Goal: Transaction & Acquisition: Purchase product/service

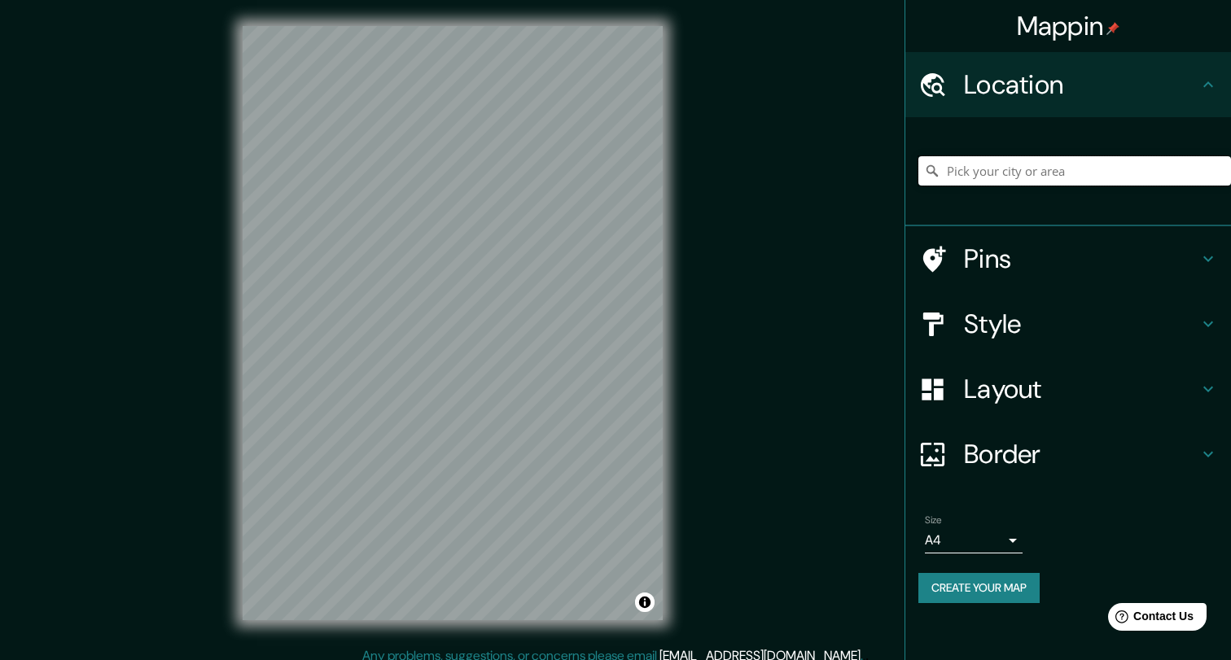
click at [1019, 167] on input "Pick your city or area" at bounding box center [1075, 170] width 313 height 29
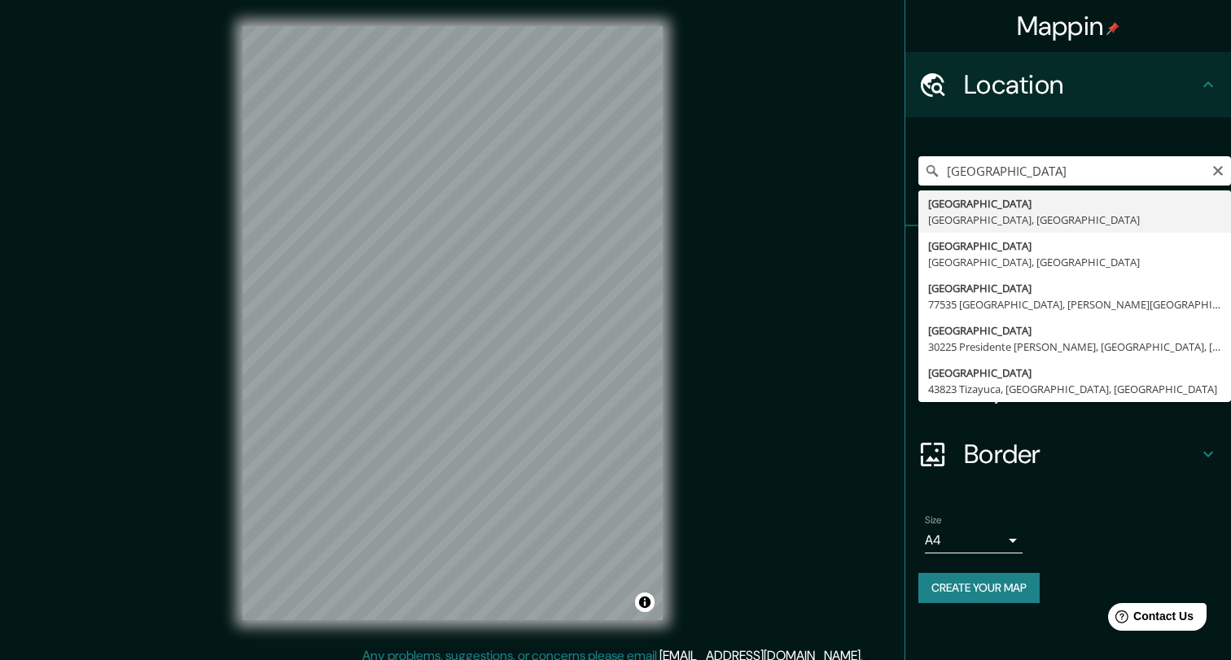
type input "[GEOGRAPHIC_DATA], [GEOGRAPHIC_DATA], [GEOGRAPHIC_DATA]"
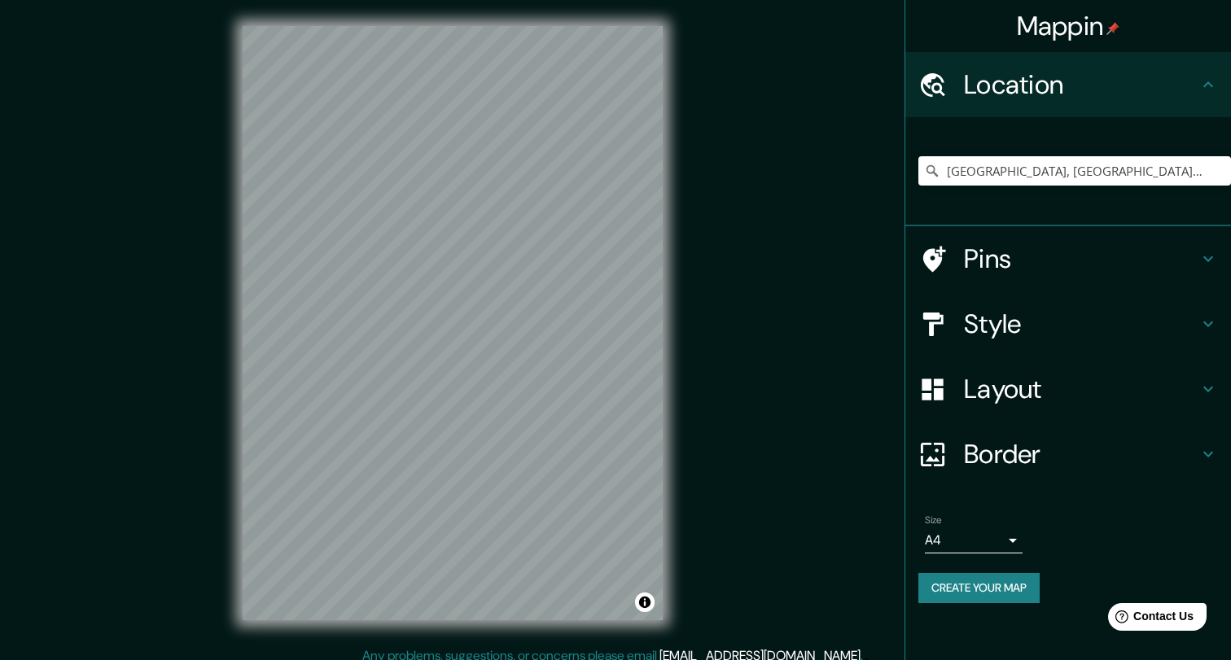
click at [1077, 310] on h4 "Style" at bounding box center [1081, 324] width 235 height 33
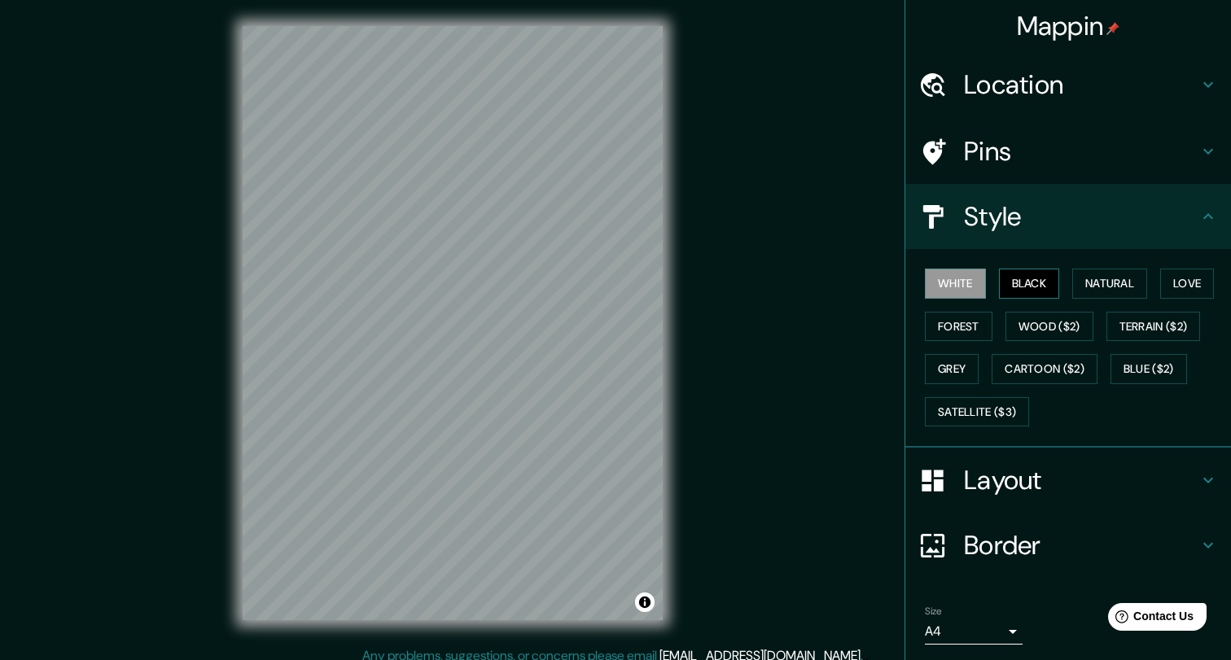
click at [1024, 288] on button "Black" at bounding box center [1029, 284] width 61 height 30
click at [1109, 283] on button "Natural" at bounding box center [1110, 284] width 75 height 30
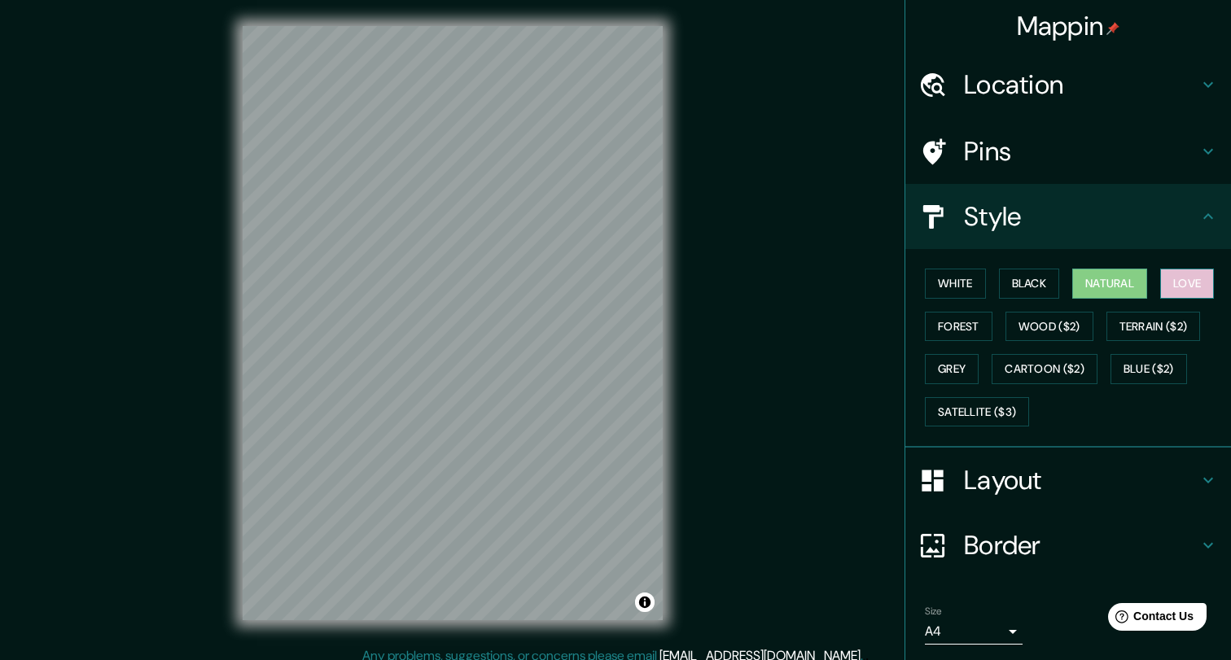
click at [1191, 281] on button "Love" at bounding box center [1187, 284] width 54 height 30
click at [1178, 327] on button "Terrain ($2)" at bounding box center [1154, 327] width 94 height 30
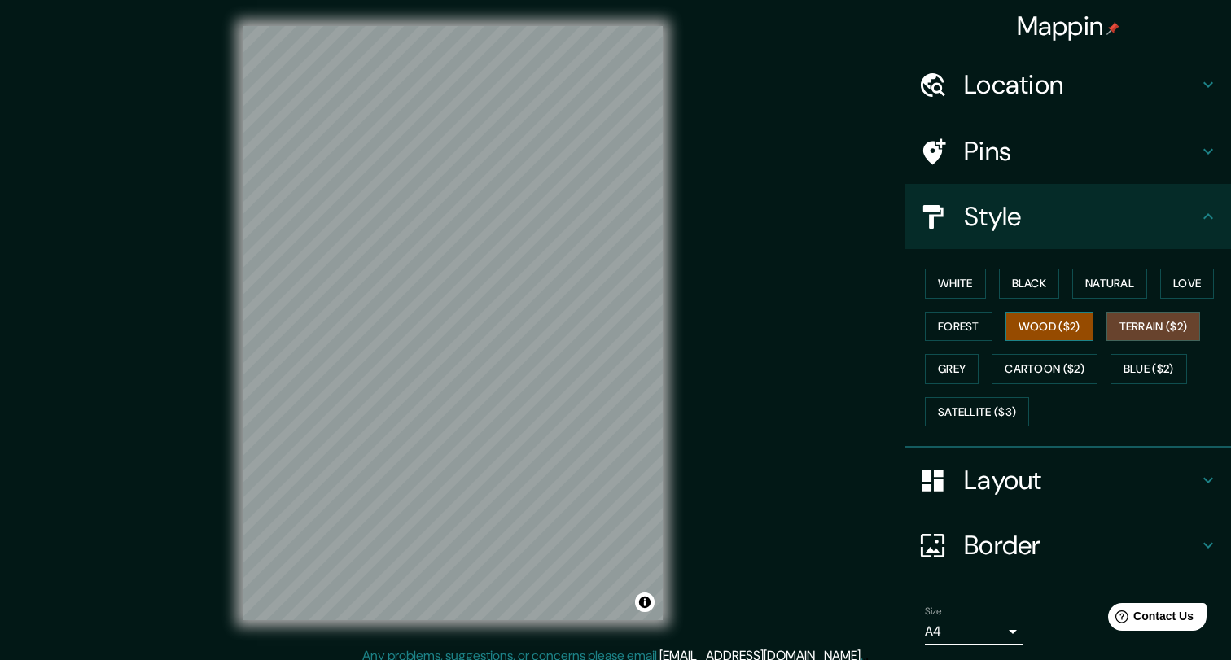
click at [1055, 327] on button "Wood ($2)" at bounding box center [1050, 327] width 88 height 30
click at [949, 325] on button "Forest" at bounding box center [959, 327] width 68 height 30
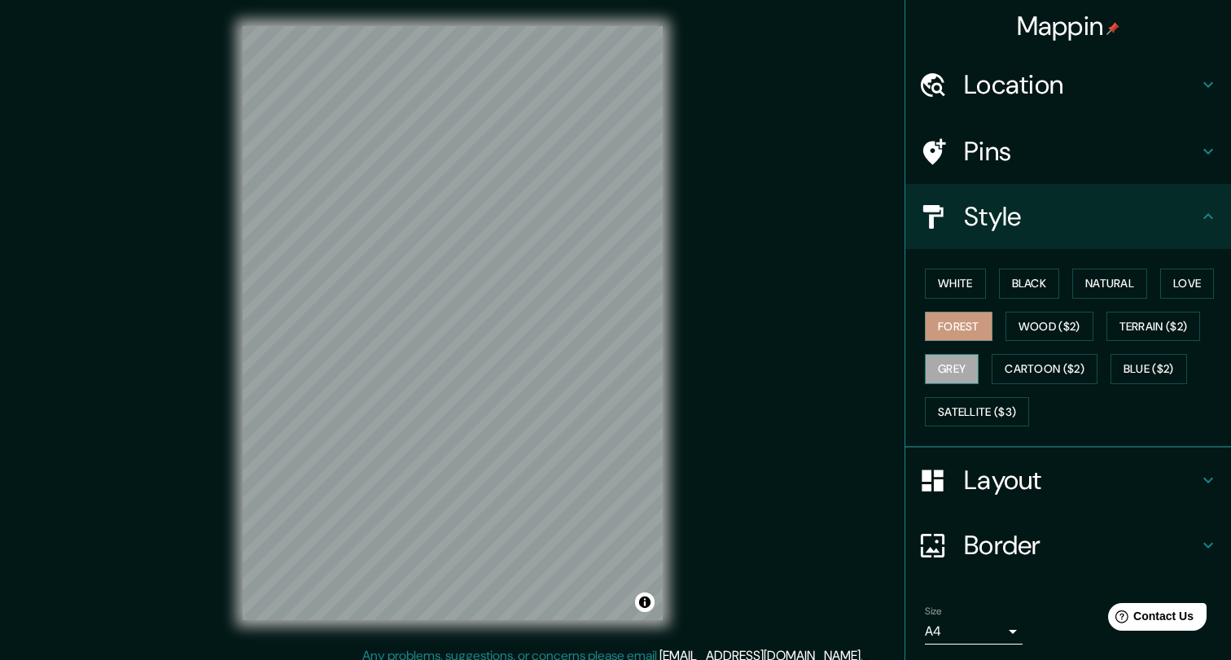
click at [950, 369] on button "Grey" at bounding box center [952, 369] width 54 height 30
click at [1047, 359] on button "Cartoon ($2)" at bounding box center [1045, 369] width 106 height 30
click at [1207, 373] on div "White Black Natural Love Forest Wood ($2) Terrain ($2) Grey Cartoon ($2) Blue (…" at bounding box center [1075, 347] width 313 height 171
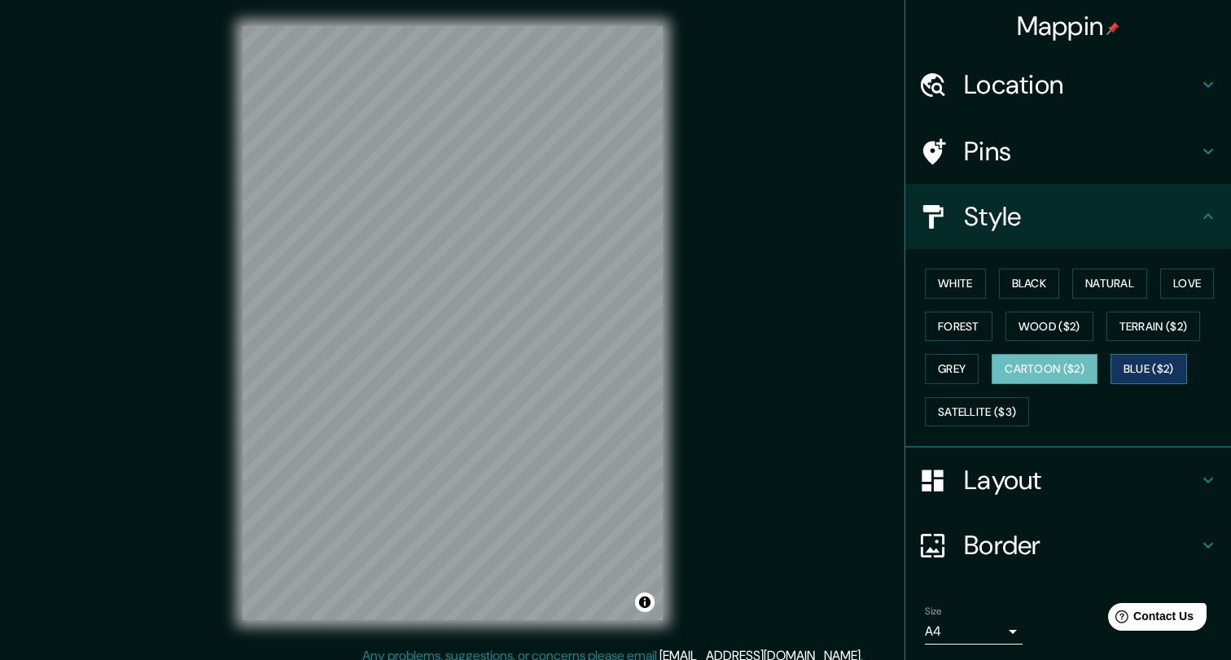
click at [1153, 370] on button "Blue ($2)" at bounding box center [1149, 369] width 77 height 30
click at [982, 408] on button "Satellite ($3)" at bounding box center [977, 412] width 104 height 30
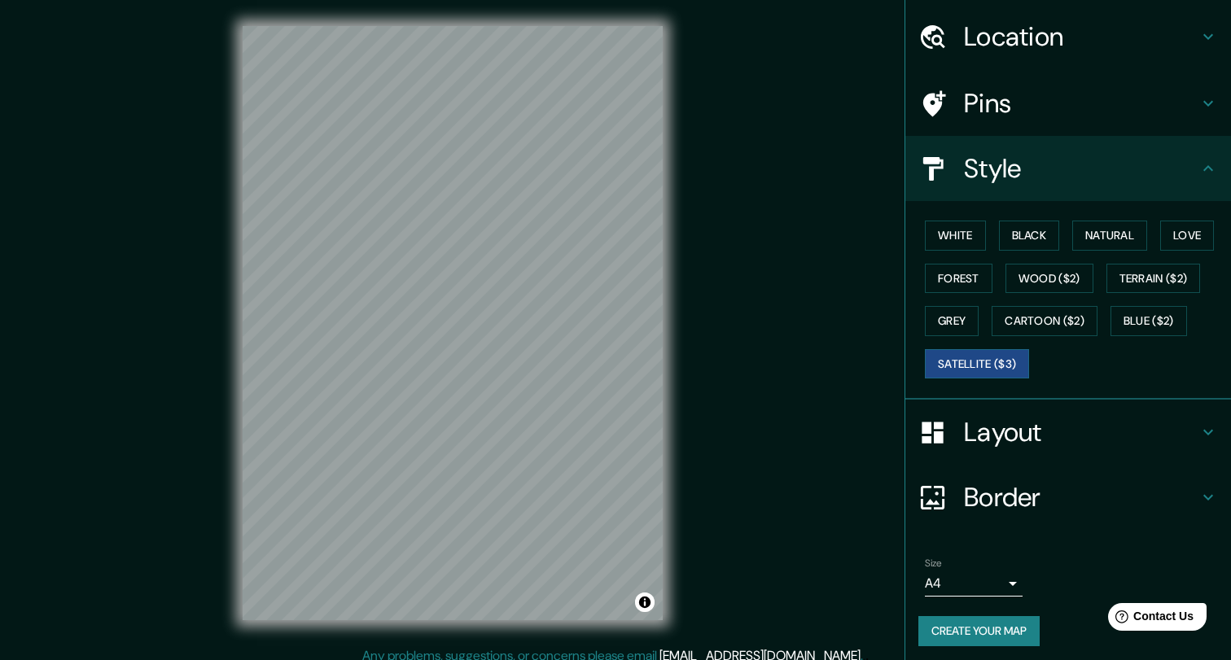
scroll to position [47, 0]
click at [1010, 584] on body "Mappin Location [GEOGRAPHIC_DATA], [GEOGRAPHIC_DATA], [GEOGRAPHIC_DATA] Pins St…" at bounding box center [615, 330] width 1231 height 660
click at [993, 599] on li "A3" at bounding box center [974, 596] width 98 height 29
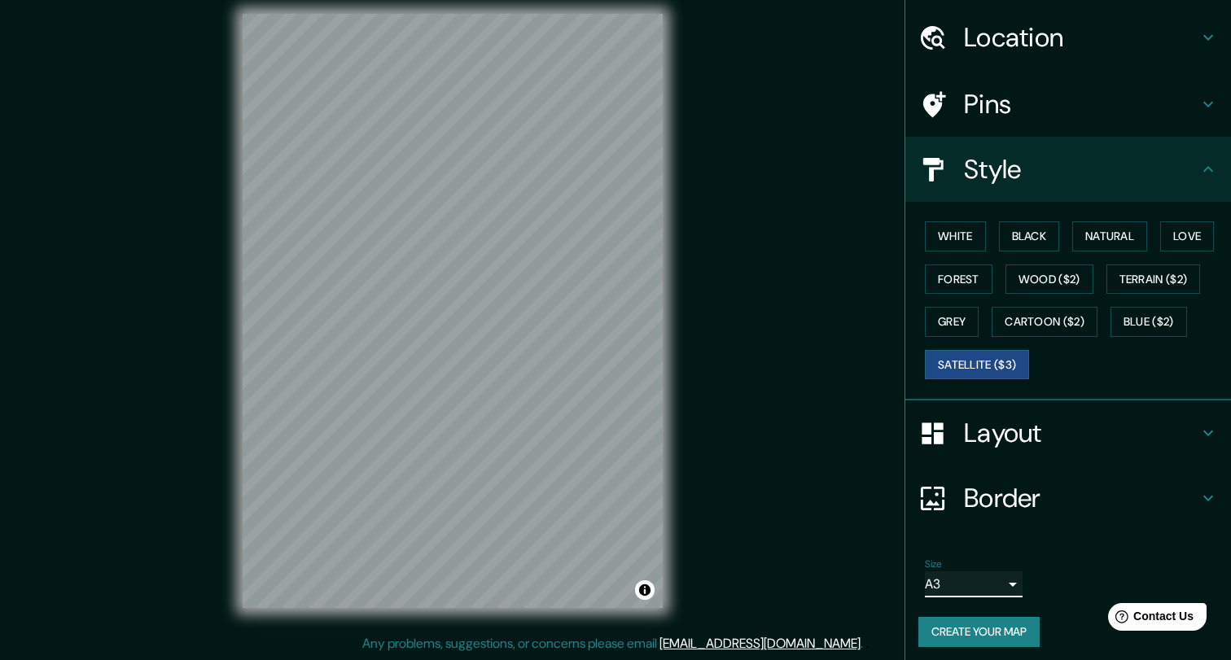
scroll to position [12, 0]
click at [1028, 626] on button "Create your map" at bounding box center [979, 632] width 121 height 30
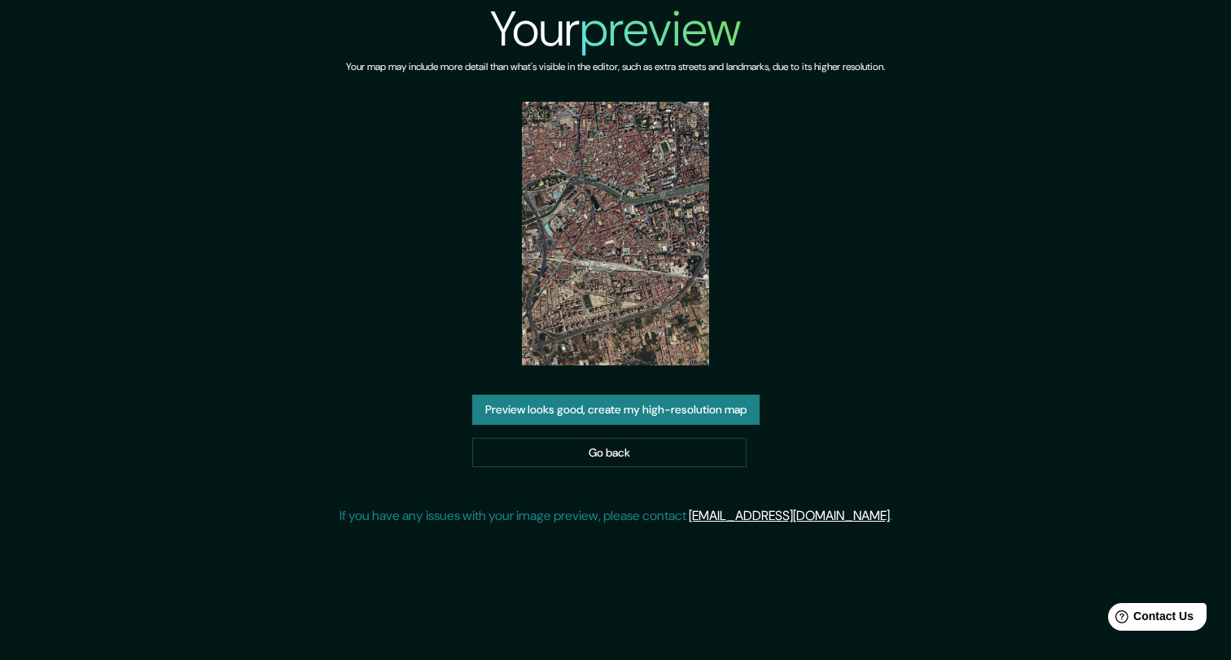
click at [551, 406] on button "Preview looks good, create my high-resolution map" at bounding box center [615, 410] width 287 height 30
click at [733, 413] on button "Preview looks good, create my high-resolution map" at bounding box center [615, 410] width 287 height 30
